Goal: Check status: Check status

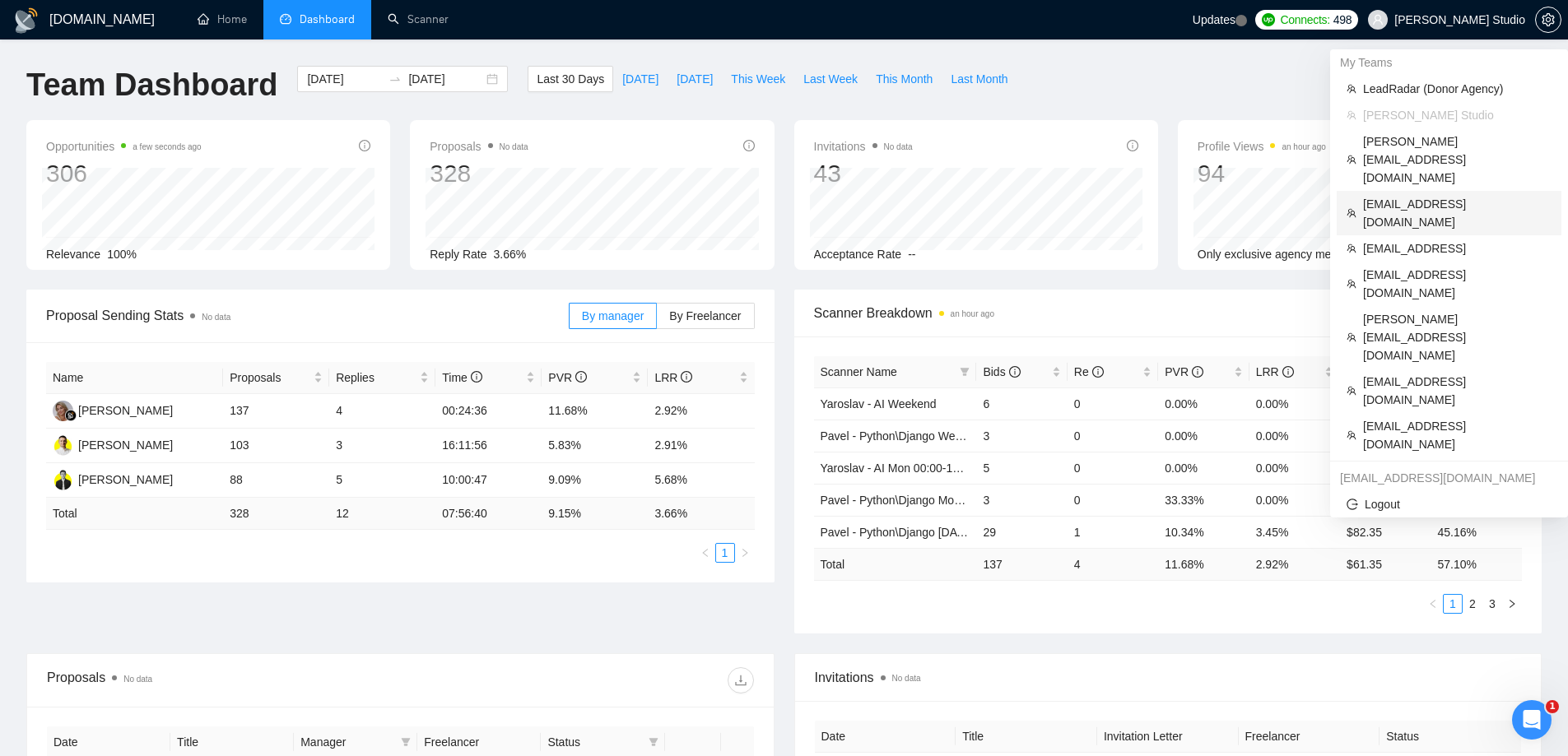
click at [1405, 195] on span "[EMAIL_ADDRESS][DOMAIN_NAME]" at bounding box center [1457, 212] width 189 height 36
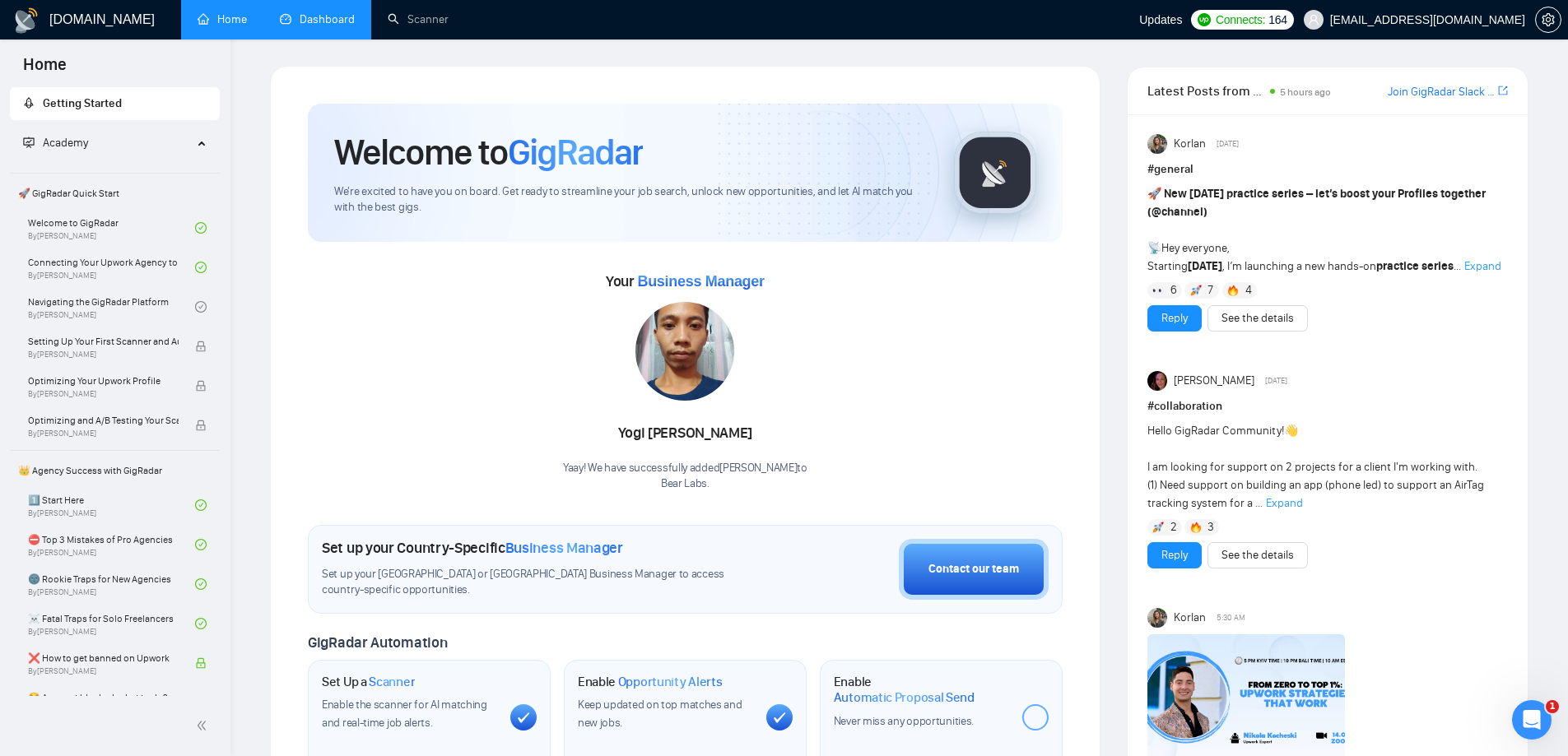
click at [327, 26] on link "Dashboard" at bounding box center [317, 19] width 75 height 14
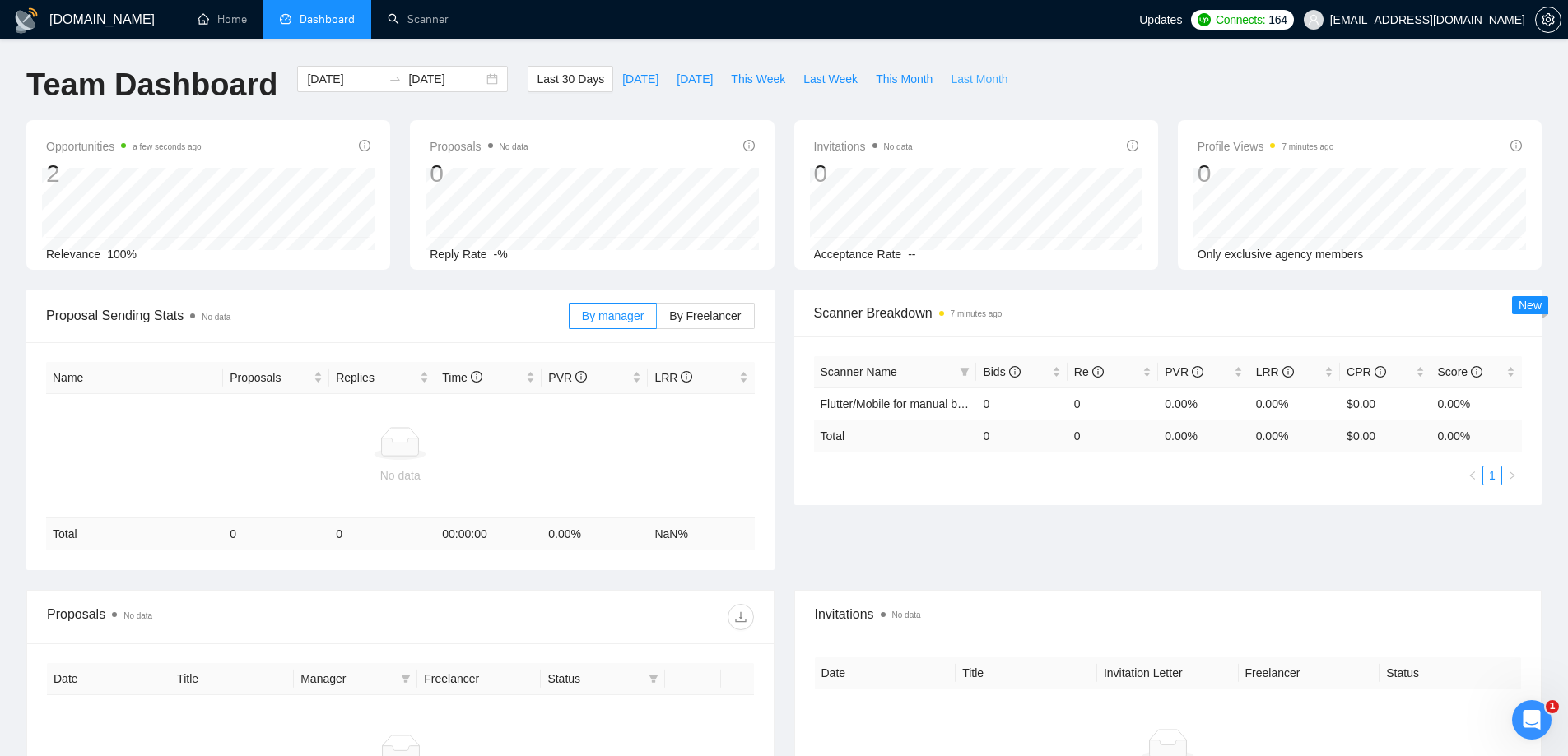
click at [959, 80] on span "Last Month" at bounding box center [978, 79] width 57 height 18
type input "[DATE]"
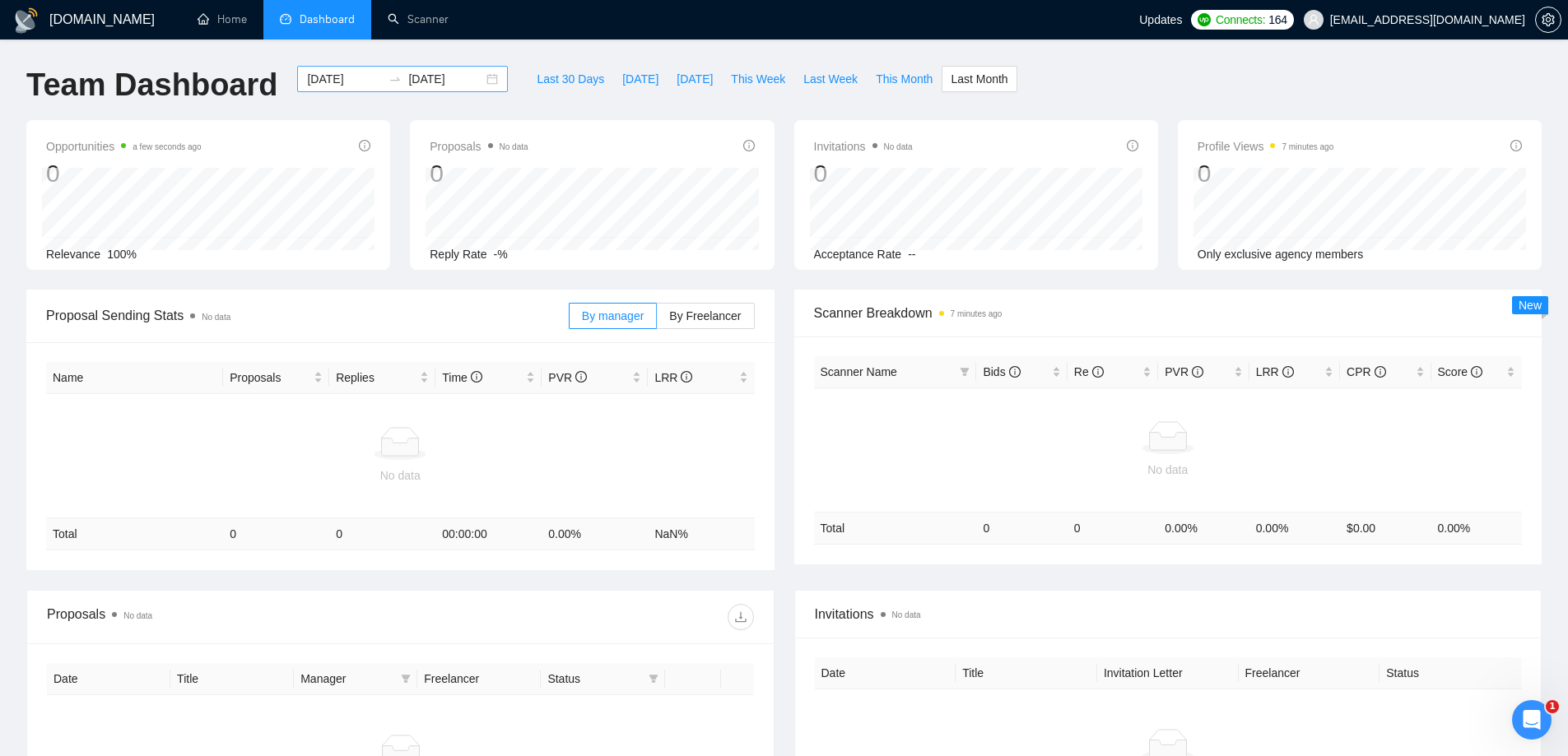
click at [334, 74] on input "[DATE]" at bounding box center [344, 79] width 75 height 18
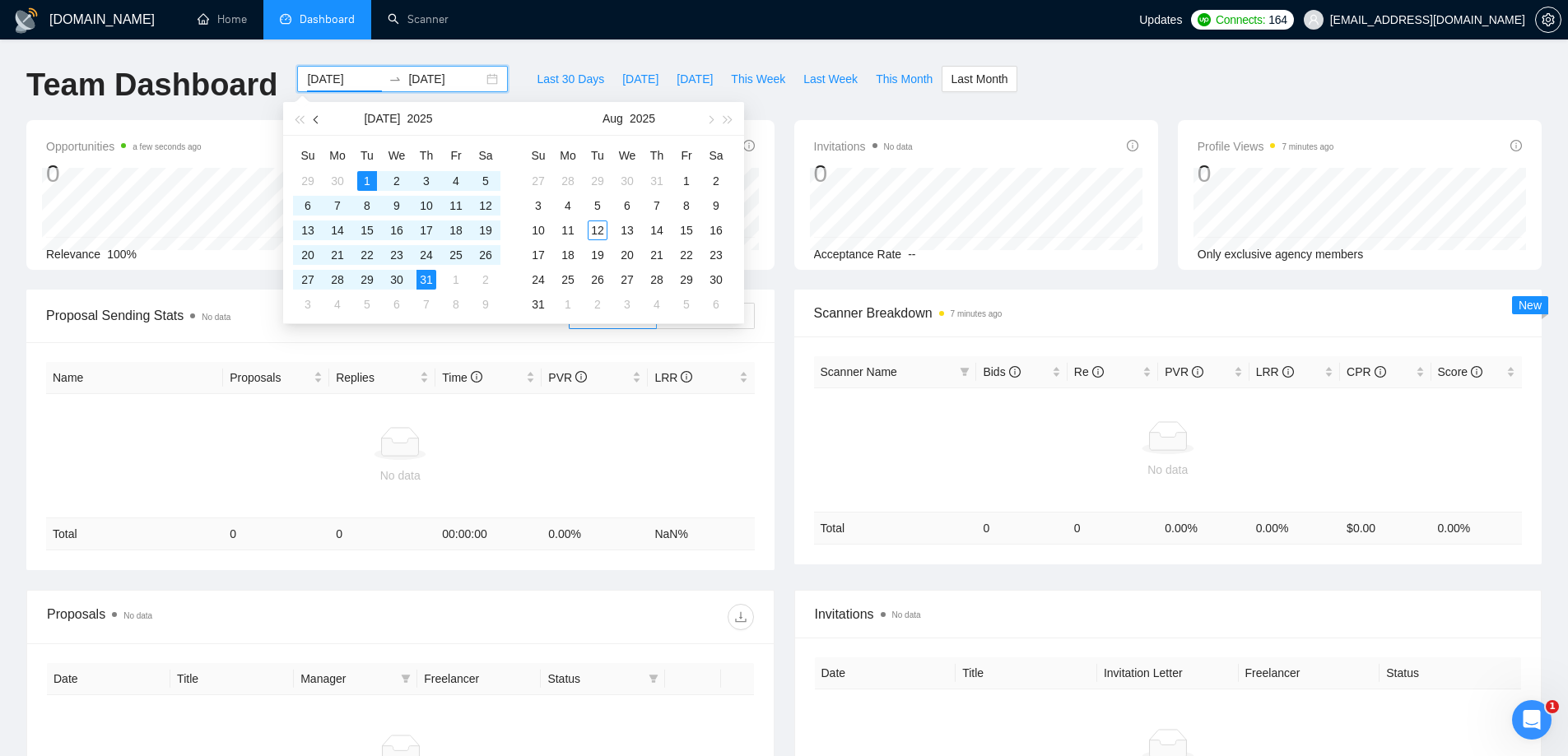
click at [314, 118] on span "button" at bounding box center [317, 119] width 8 height 8
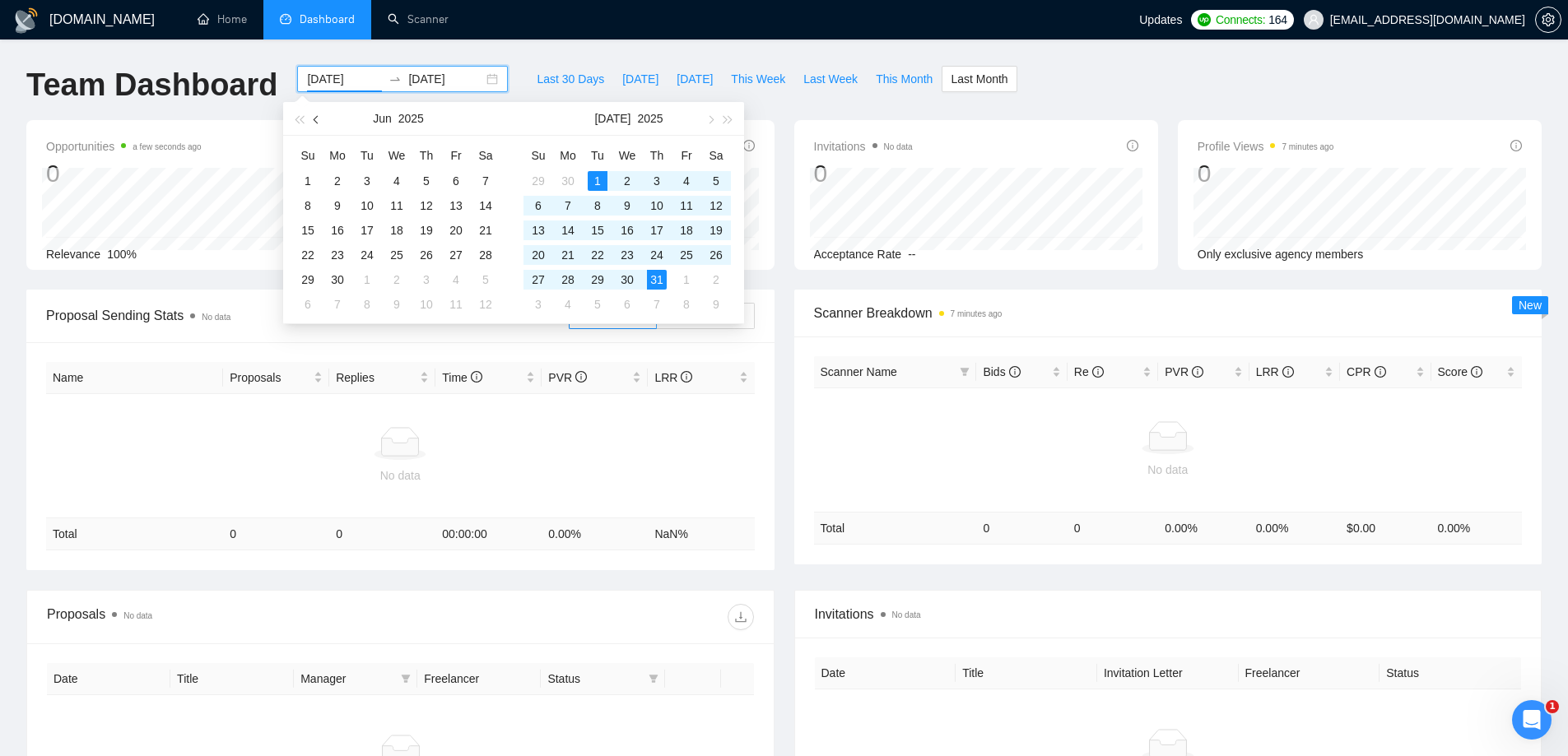
click at [314, 118] on span "button" at bounding box center [317, 119] width 8 height 8
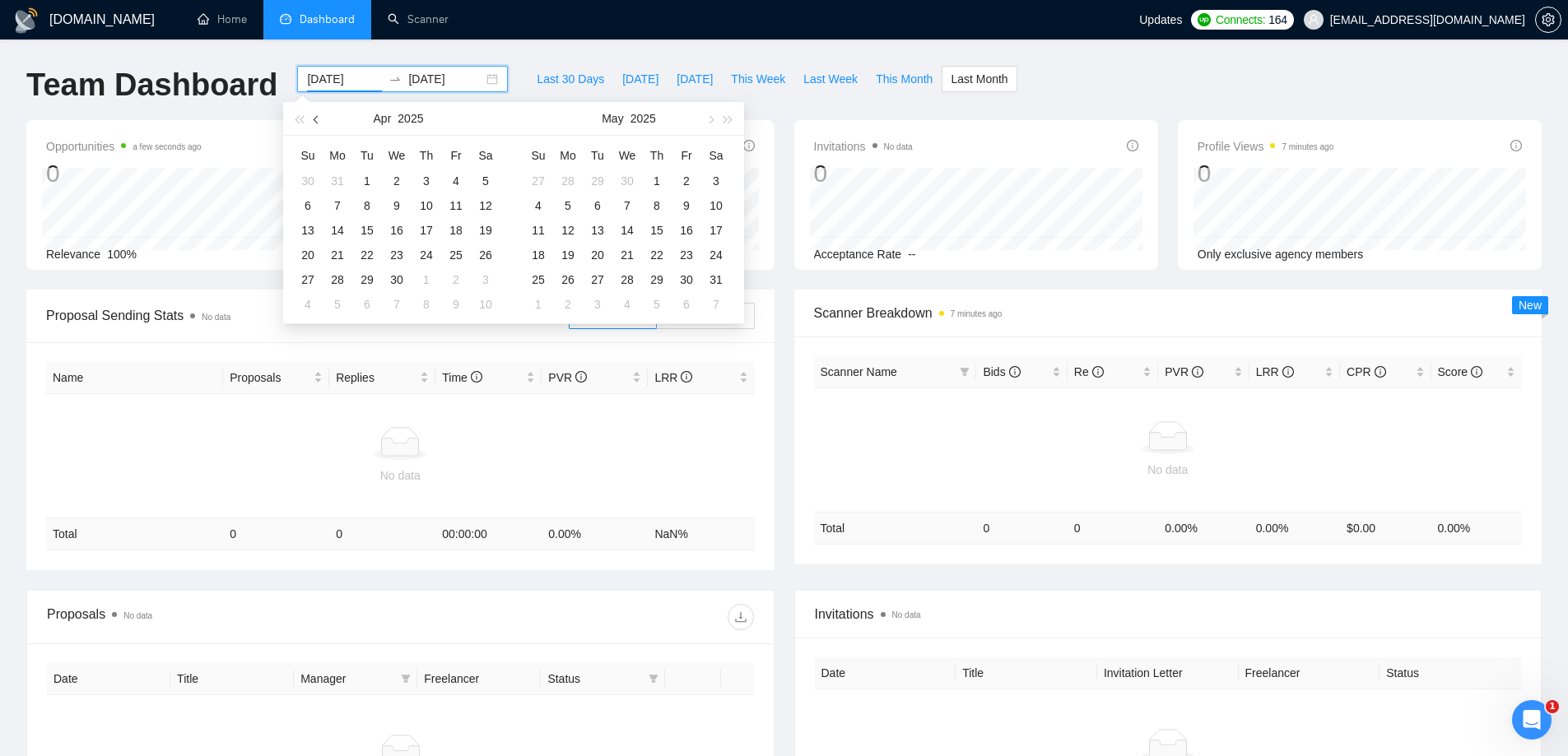
click at [314, 118] on span "button" at bounding box center [317, 119] width 8 height 8
type input "[DATE]"
click at [481, 174] on div "1" at bounding box center [486, 181] width 20 height 20
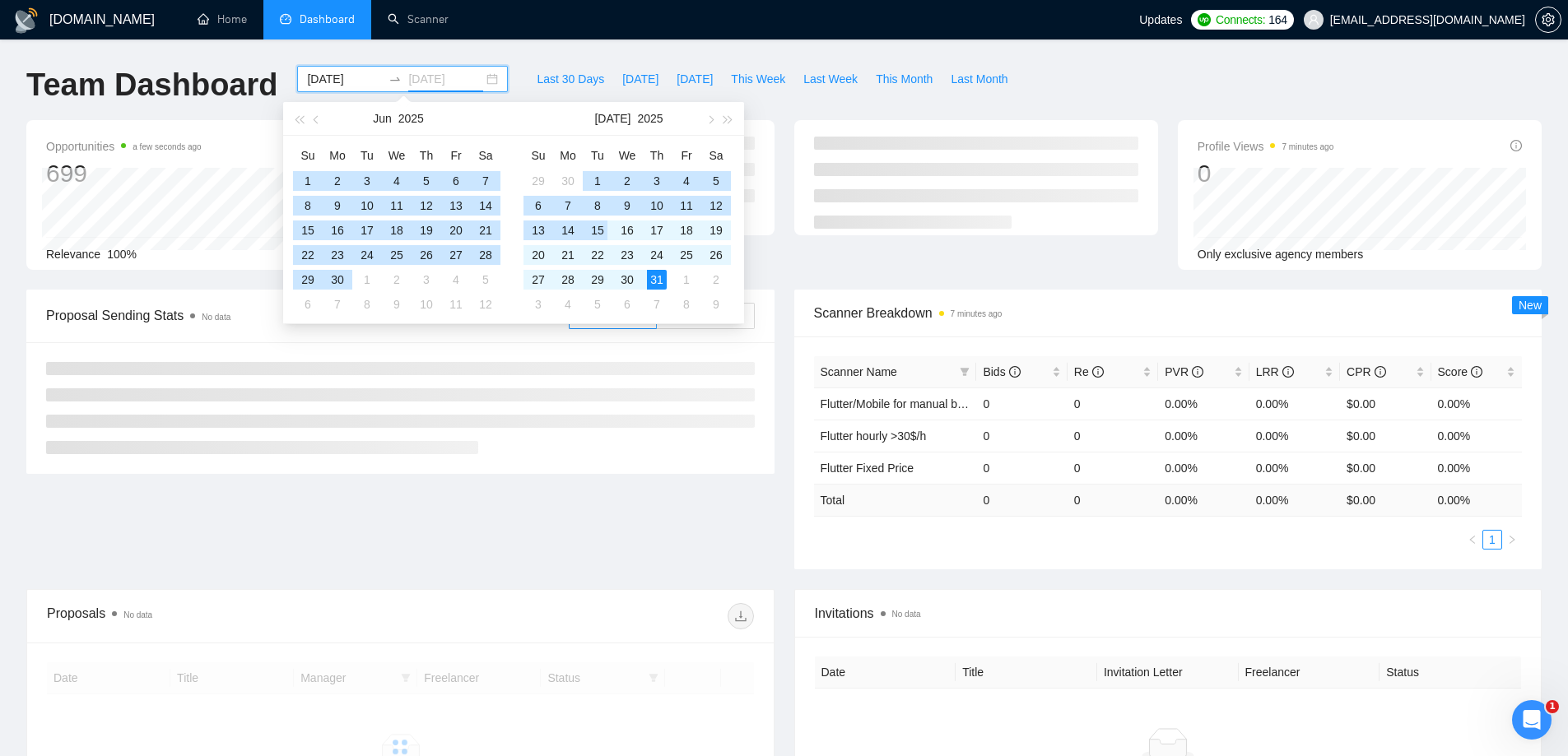
type input "[DATE]"
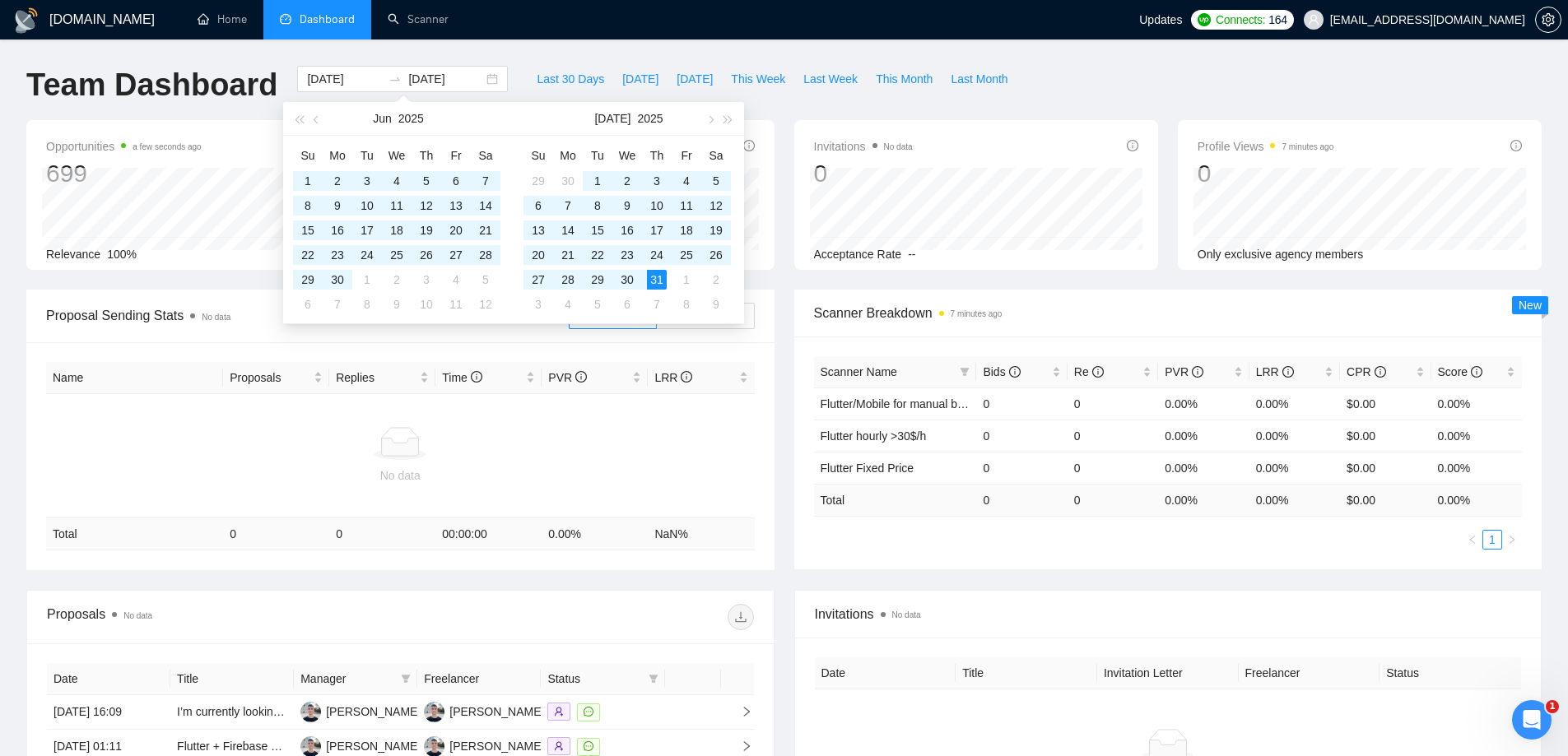
click at [1071, 79] on div "Team Dashboard [DATE] [DATE] Last 30 Days [DATE] [DATE] This Week Last Week Thi…" at bounding box center [784, 93] width 1535 height 54
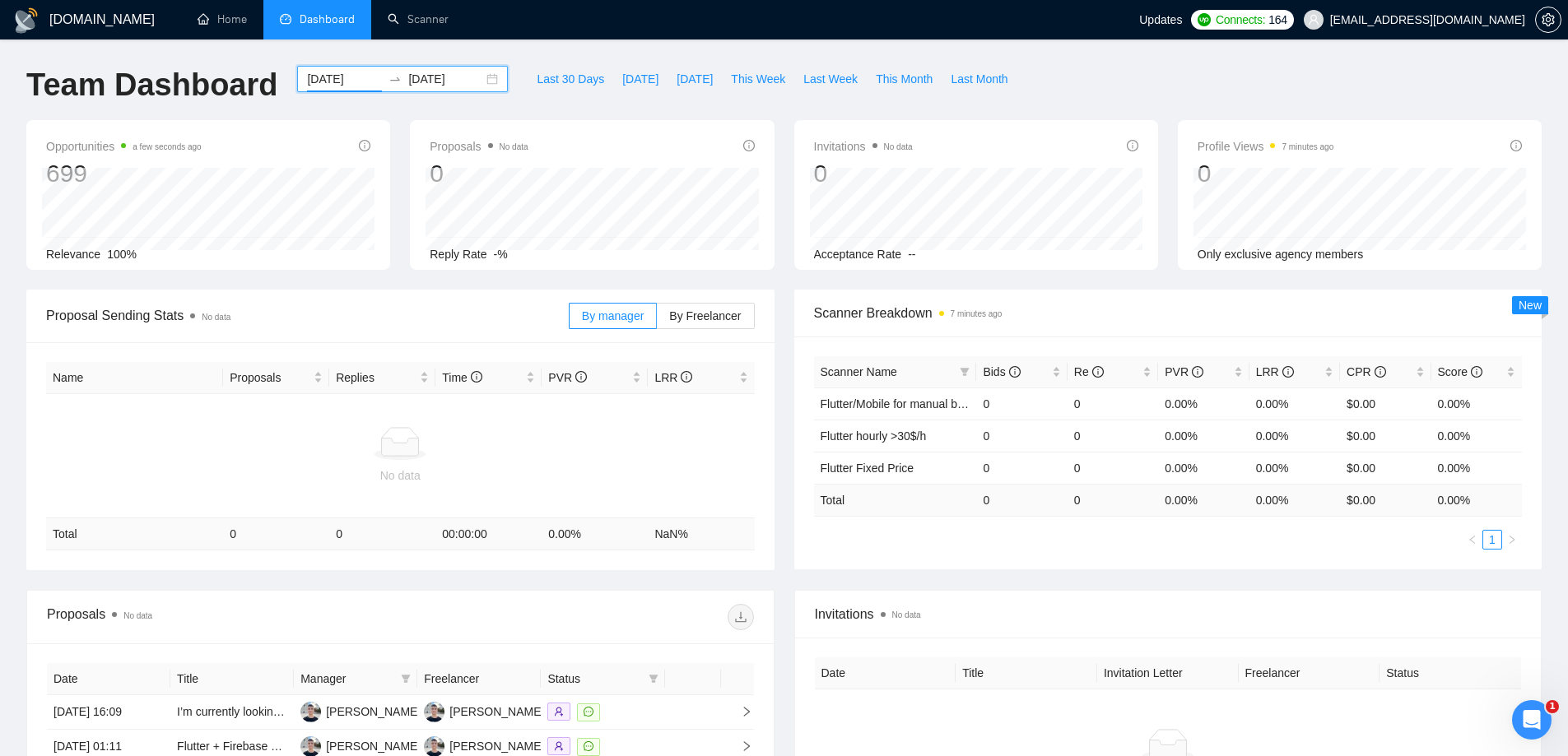
click at [335, 83] on input "[DATE]" at bounding box center [344, 79] width 75 height 18
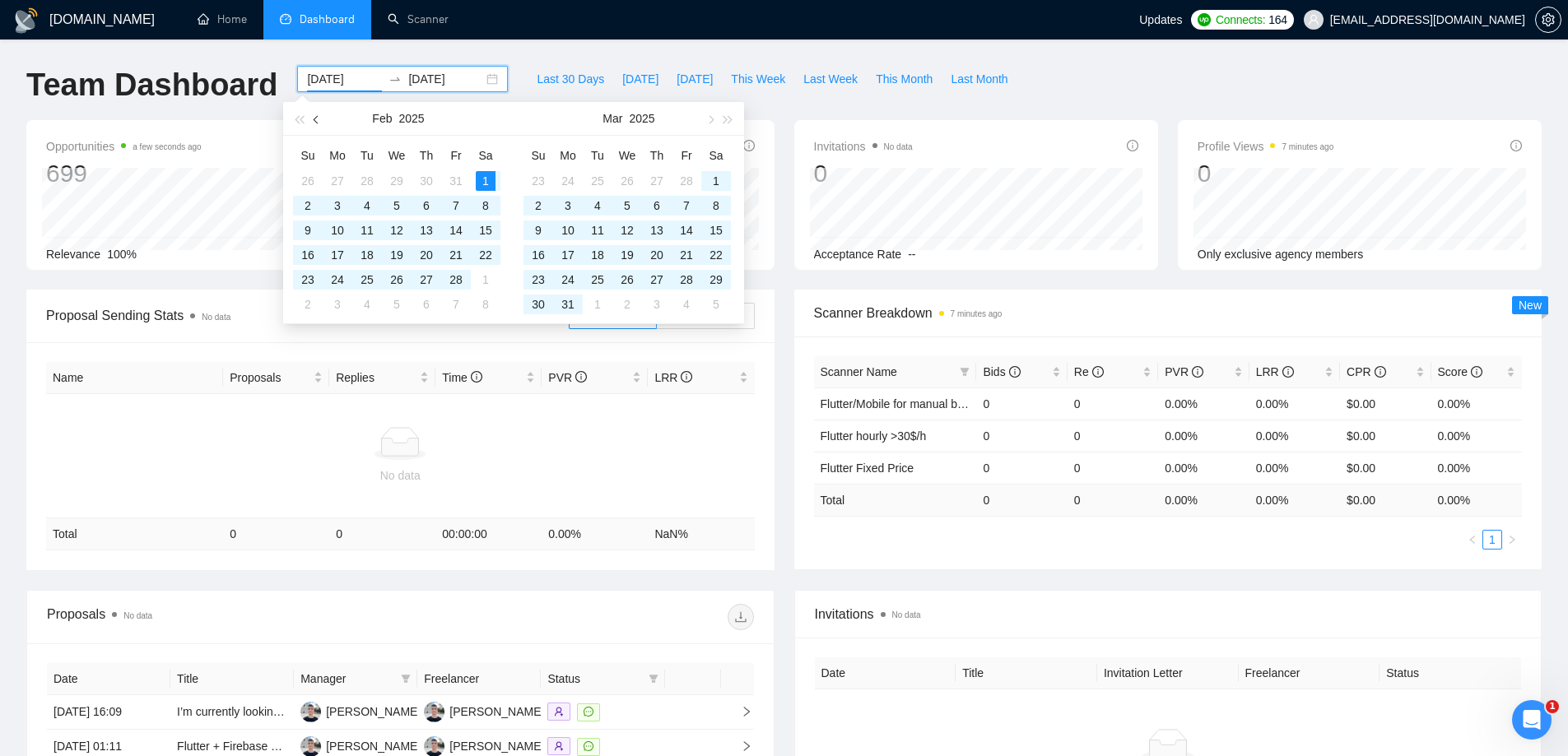
click at [313, 116] on button "button" at bounding box center [316, 119] width 18 height 33
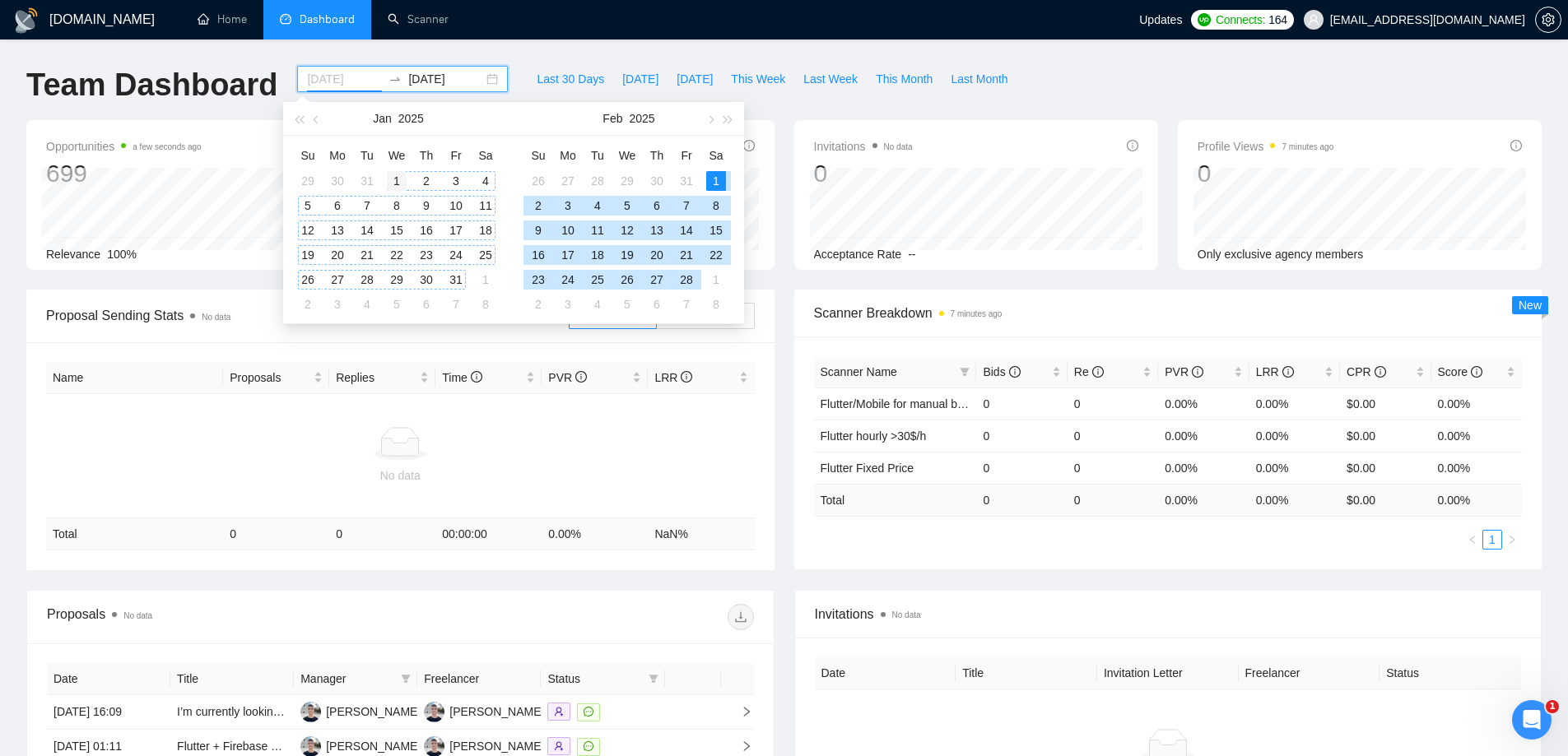
type input "[DATE]"
click at [401, 182] on div "1" at bounding box center [397, 181] width 20 height 20
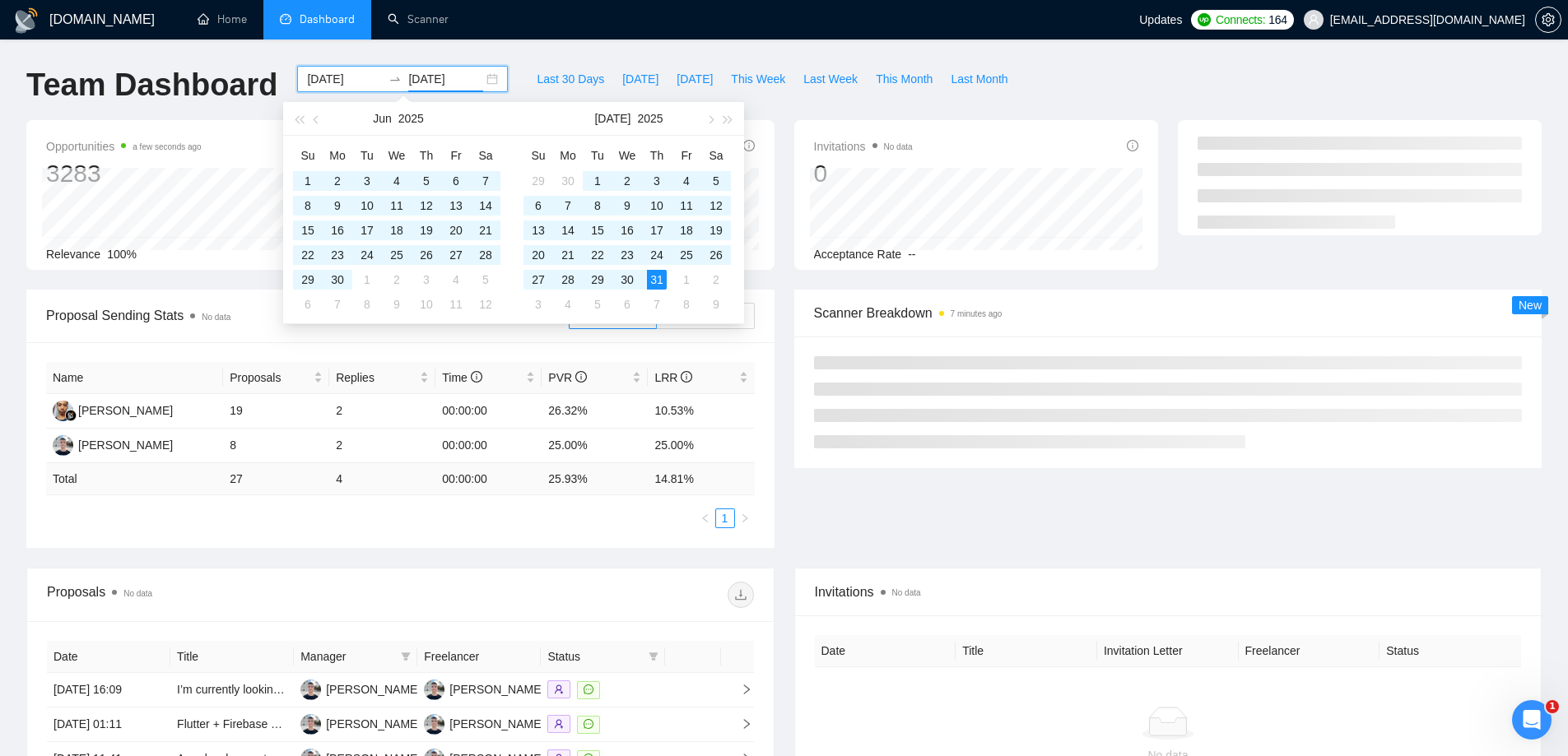
type input "[DATE]"
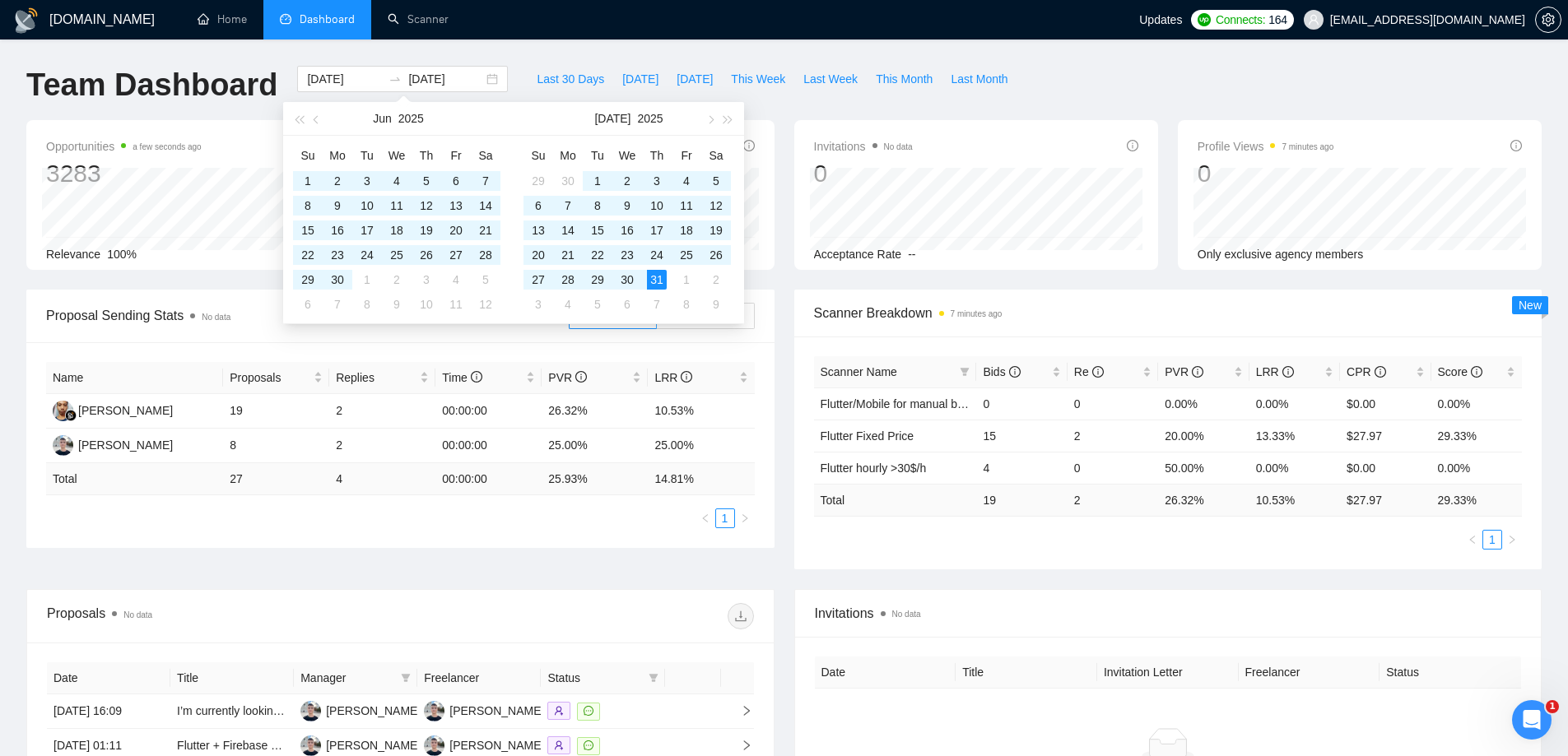
click at [1109, 82] on div "Team Dashboard [DATE] [DATE] Last 30 Days [DATE] [DATE] This Week Last Week Thi…" at bounding box center [784, 93] width 1535 height 54
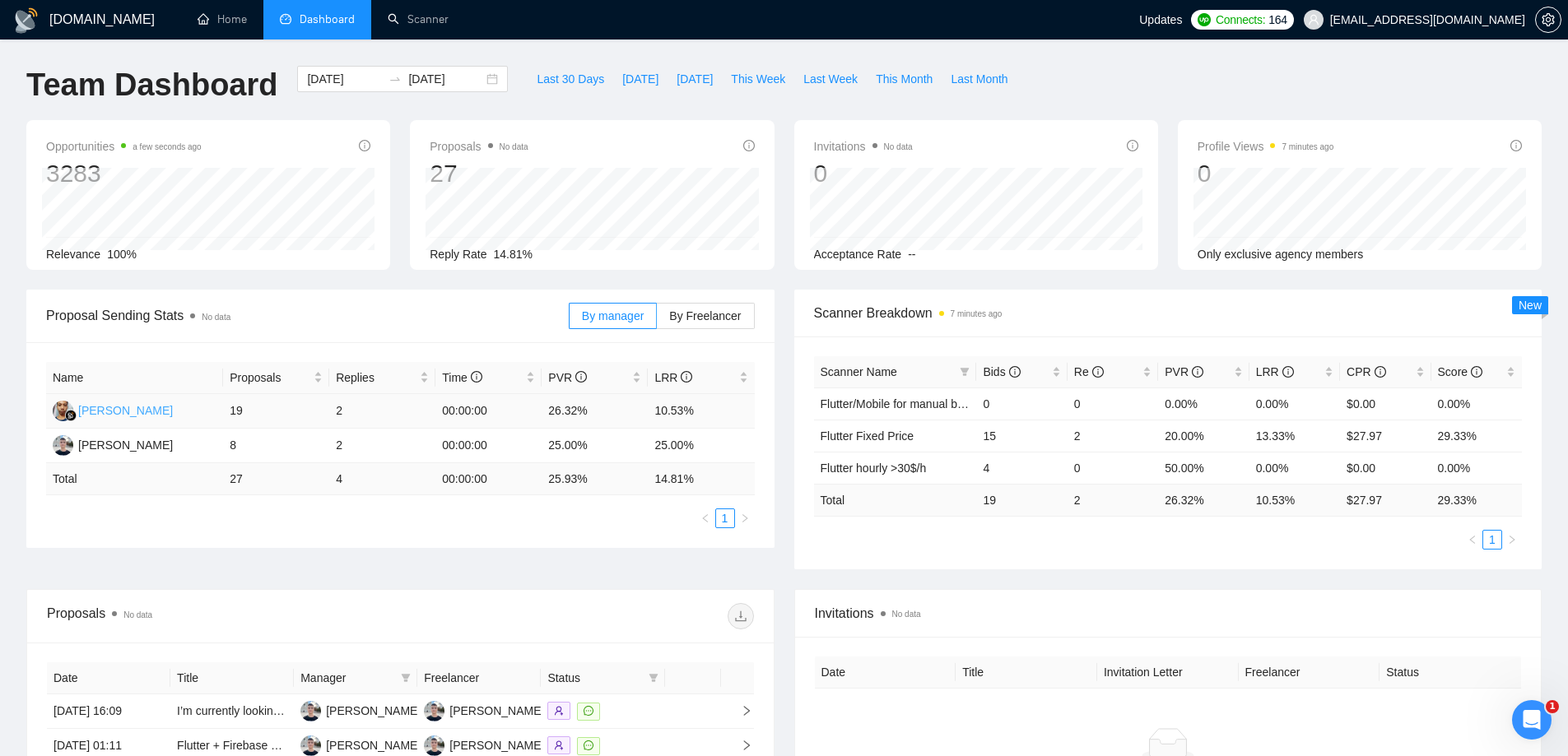
click at [112, 408] on div "[PERSON_NAME]" at bounding box center [126, 410] width 94 height 18
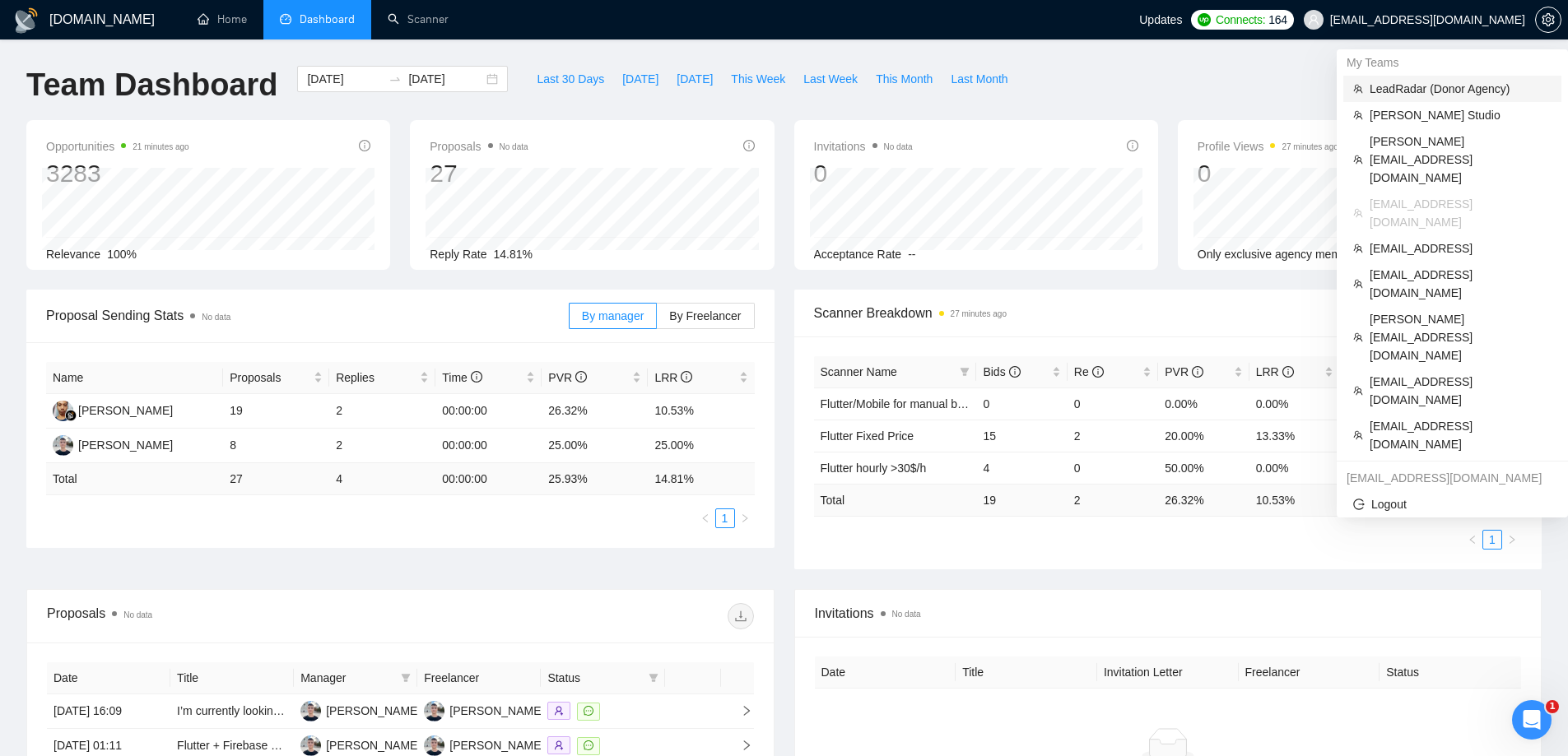
click at [1413, 97] on span "LeadRadar (Donor Agency)" at bounding box center [1461, 88] width 182 height 18
